Goal: Navigation & Orientation: Find specific page/section

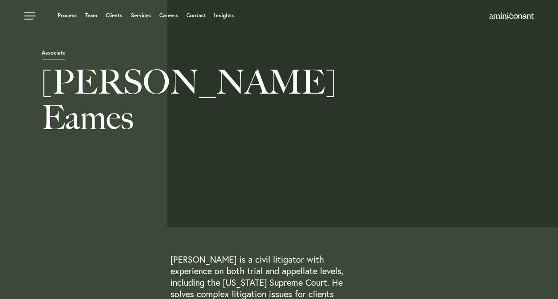
scroll to position [177, 0]
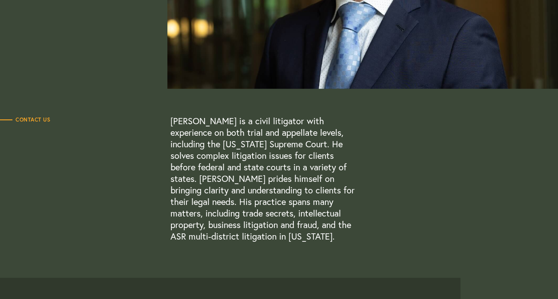
click at [220, 146] on p "[PERSON_NAME] is a civil litigator with experience on both trial and appellate …" at bounding box center [263, 178] width 187 height 127
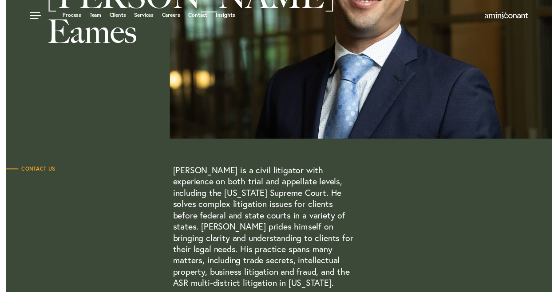
scroll to position [0, 0]
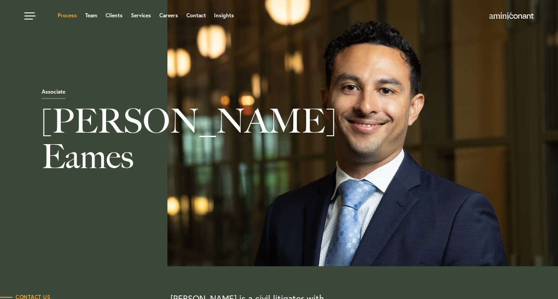
click at [62, 14] on link "Process" at bounding box center [67, 15] width 19 height 5
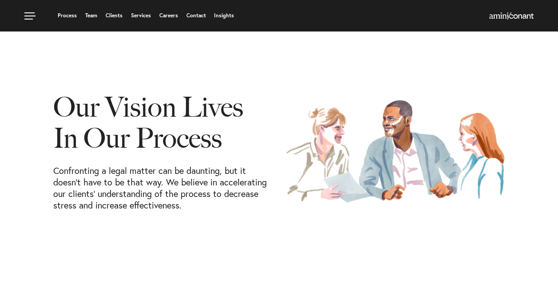
click at [161, 123] on h1 "Our Vision Lives In Our Process" at bounding box center [162, 128] width 219 height 73
click at [94, 16] on link "Team" at bounding box center [91, 15] width 12 height 5
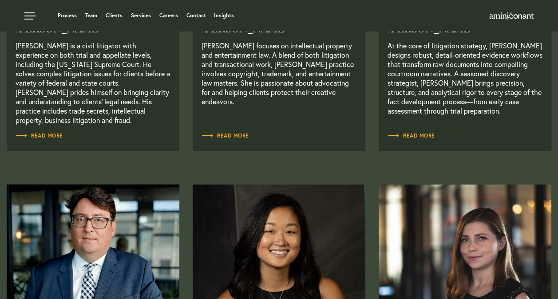
scroll to position [1021, 0]
